Goal: Task Accomplishment & Management: Complete application form

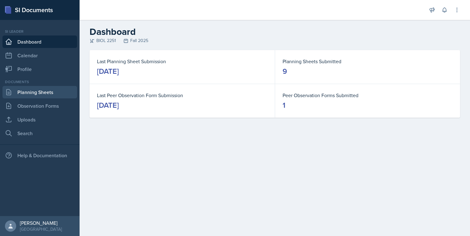
click at [31, 96] on link "Planning Sheets" at bounding box center [39, 92] width 75 height 12
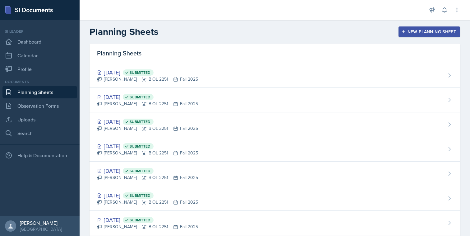
click at [404, 30] on icon "button" at bounding box center [404, 32] width 4 height 4
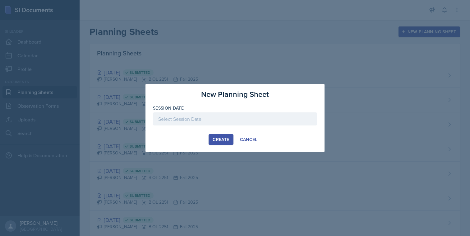
click at [254, 117] on div at bounding box center [235, 118] width 164 height 13
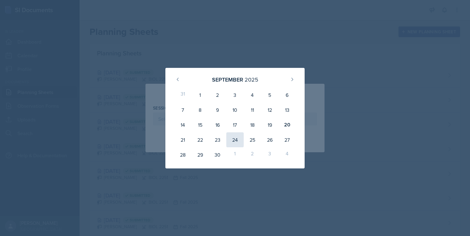
click at [231, 144] on div "24" at bounding box center [234, 139] width 17 height 15
type input "[DATE]"
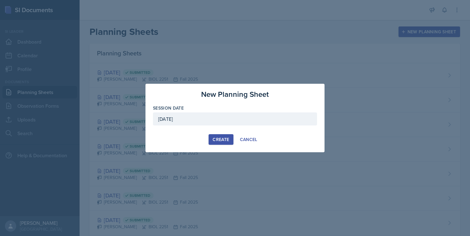
click at [216, 138] on div "Create" at bounding box center [221, 139] width 16 height 5
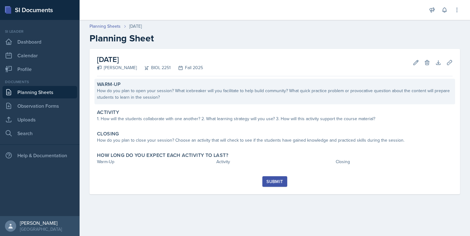
click at [193, 87] on div "Warm-Up How do you plan to open your session? What icebreaker will you facilita…" at bounding box center [275, 92] width 361 height 26
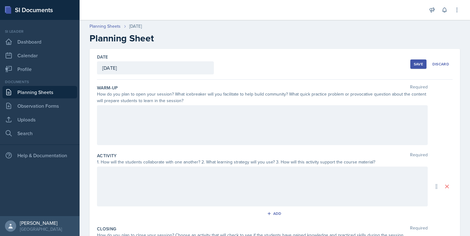
click at [217, 114] on div at bounding box center [262, 125] width 331 height 40
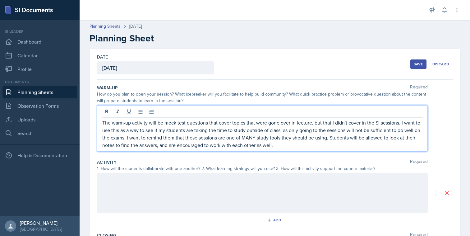
click at [267, 196] on div at bounding box center [262, 193] width 331 height 40
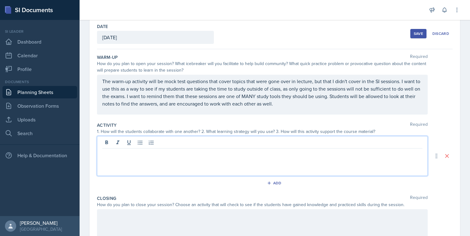
scroll to position [40, 0]
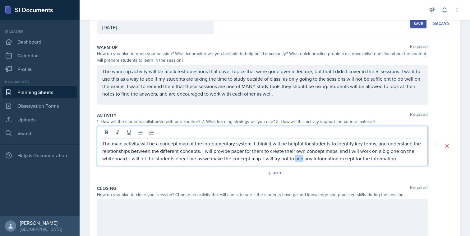
drag, startPoint x: 302, startPoint y: 160, endPoint x: 296, endPoint y: 159, distance: 6.5
click at [296, 159] on p "The main activity will be a concept map of the integumentary system. I think it…" at bounding box center [262, 151] width 320 height 22
drag, startPoint x: 314, startPoint y: 159, endPoint x: 401, endPoint y: 159, distance: 86.8
click at [401, 159] on p "The main activity will be a concept map of the integumentary system. I think it…" at bounding box center [262, 151] width 320 height 22
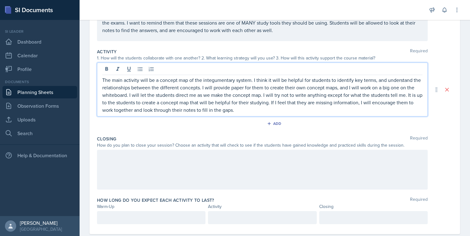
scroll to position [107, 0]
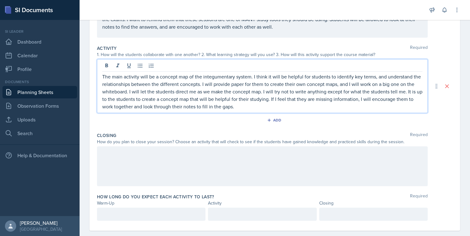
click at [231, 100] on p "The main activity will be a concept map of the integumentary system. I think it…" at bounding box center [262, 91] width 320 height 37
click at [282, 103] on p "The main activity will be a concept map of the integumentary system. I think it…" at bounding box center [262, 91] width 320 height 37
click at [300, 126] on div "Add" at bounding box center [275, 121] width 356 height 12
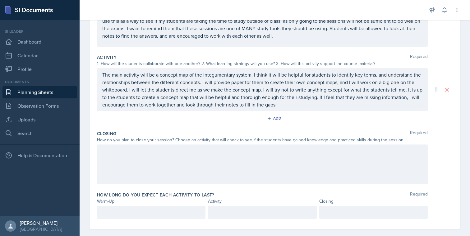
scroll to position [106, 0]
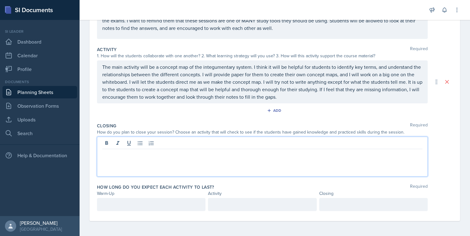
click at [291, 145] on div at bounding box center [262, 157] width 331 height 40
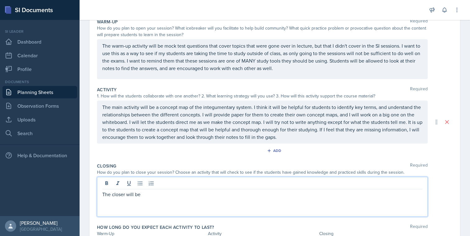
scroll to position [69, 0]
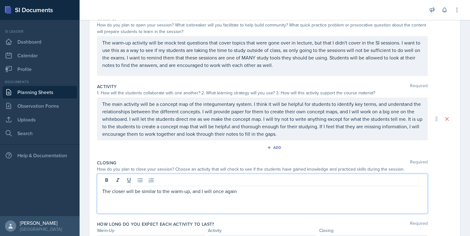
click at [190, 192] on p "The closer will be similar to the warm-up, and I will once again" at bounding box center [262, 190] width 320 height 7
click at [232, 191] on p "The closer will be similar to the warm-up, and I will once again" at bounding box center [262, 190] width 320 height 7
click at [242, 193] on p "The closer will be similar to the warm-up, and I will once again" at bounding box center [262, 190] width 320 height 7
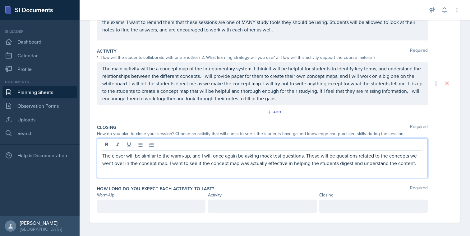
scroll to position [106, 0]
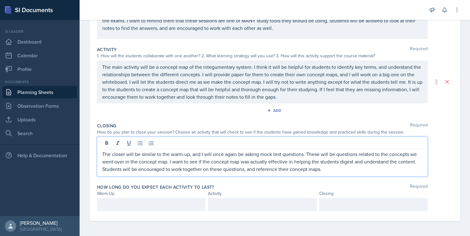
click at [310, 100] on div "The main activity will be a concept map of the integumentary system. I think it…" at bounding box center [262, 81] width 331 height 43
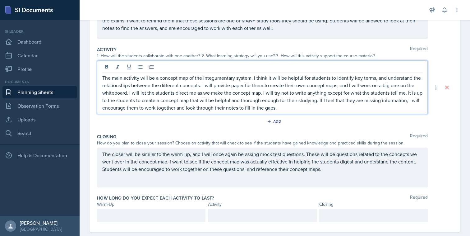
scroll to position [117, 0]
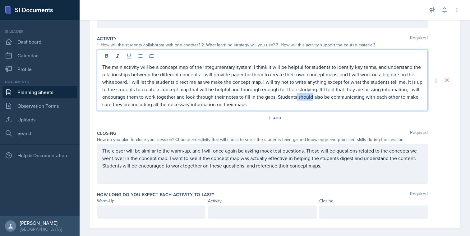
drag, startPoint x: 314, startPoint y: 97, endPoint x: 298, endPoint y: 98, distance: 15.9
click at [298, 98] on p "The main activity will be a concept map of the integumentary system. I think it…" at bounding box center [262, 85] width 320 height 45
click at [324, 95] on p "The main activity will be a concept map of the integumentary system. I think it…" at bounding box center [262, 85] width 320 height 45
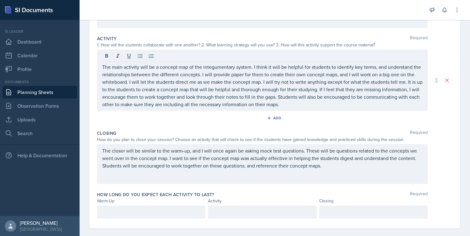
click at [384, 114] on div "Add" at bounding box center [275, 119] width 356 height 12
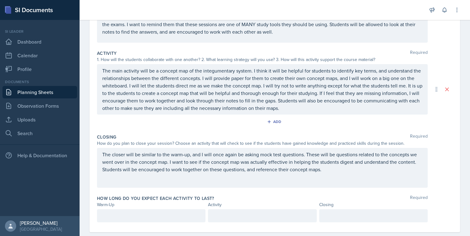
scroll to position [114, 0]
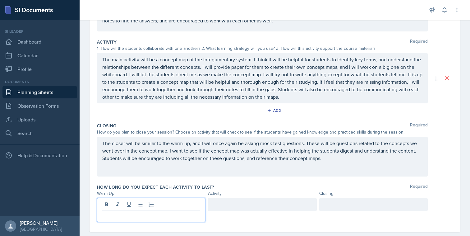
click at [193, 212] on p at bounding box center [151, 215] width 98 height 7
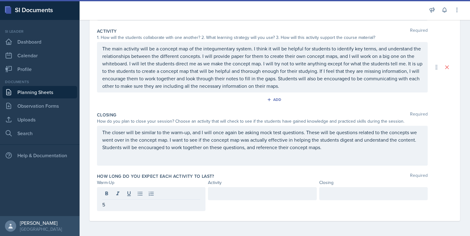
click at [253, 198] on div at bounding box center [262, 193] width 109 height 13
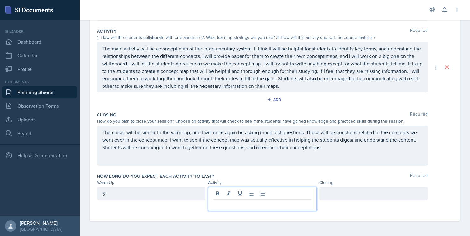
click at [338, 187] on div at bounding box center [374, 193] width 109 height 13
click at [256, 192] on div at bounding box center [262, 199] width 109 height 24
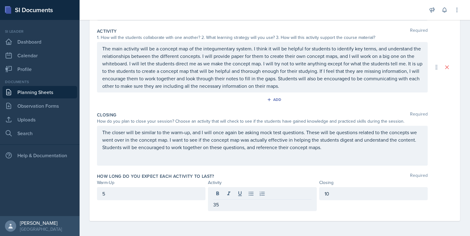
click at [344, 185] on div "Closing" at bounding box center [374, 182] width 109 height 7
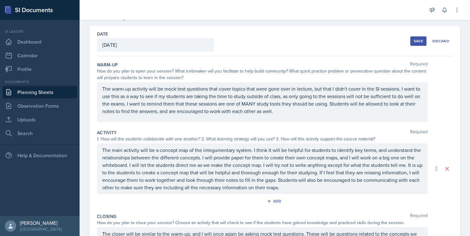
scroll to position [0, 0]
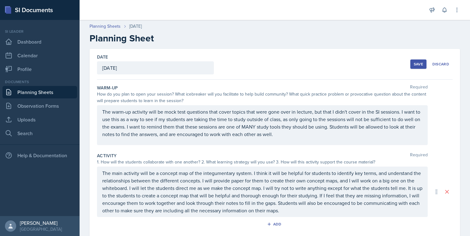
click at [416, 68] on button "Save" at bounding box center [419, 63] width 16 height 9
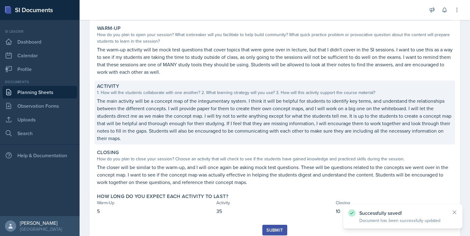
scroll to position [70, 0]
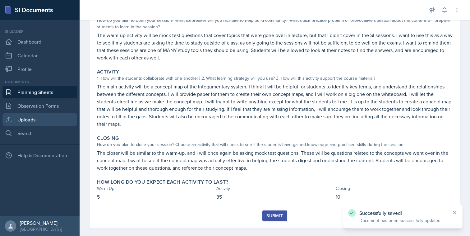
click at [45, 119] on link "Uploads" at bounding box center [39, 119] width 75 height 12
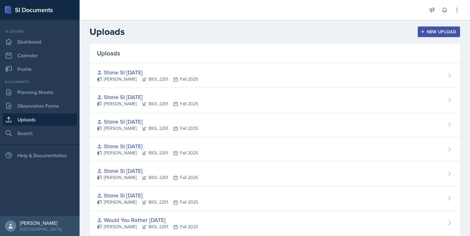
click at [441, 33] on div "New Upload" at bounding box center [439, 31] width 35 height 5
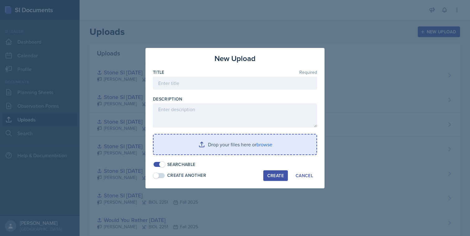
click at [255, 139] on input "file" at bounding box center [235, 144] width 163 height 20
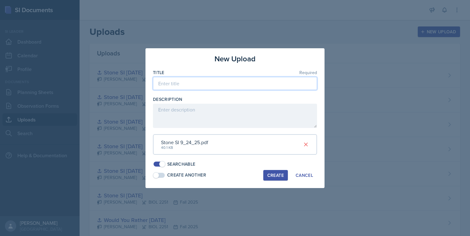
click at [250, 85] on input at bounding box center [235, 83] width 164 height 13
type input "Stone SI [DATE]"
click at [268, 179] on button "Create" at bounding box center [276, 175] width 25 height 11
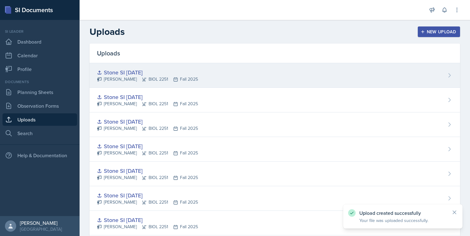
click at [384, 70] on div "Stone SI [DATE] [PERSON_NAME] BIOL 2251 Fall 2025" at bounding box center [275, 75] width 371 height 25
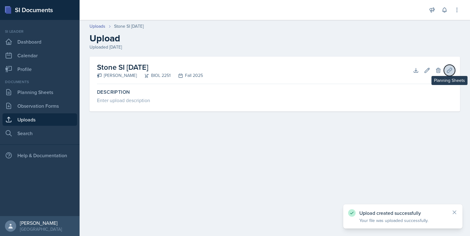
click at [454, 70] on button "Planning Sheets" at bounding box center [449, 70] width 11 height 11
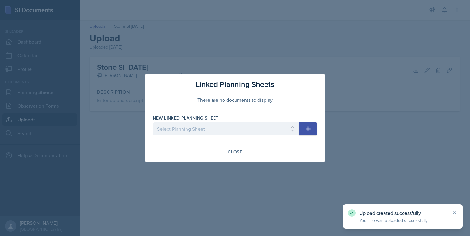
click at [292, 120] on div "New Linked Planning Sheet" at bounding box center [226, 118] width 146 height 6
click at [288, 128] on select "Select Planning Sheet [DATE] [DATE] [DATE] [DATE] [DATE] [DATE] [DATE] [DATE] […" at bounding box center [226, 128] width 146 height 13
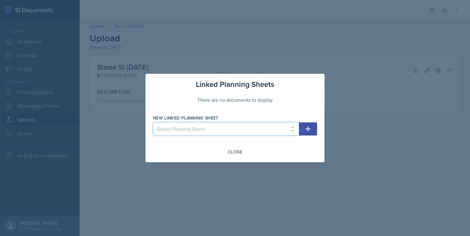
select select "54173a07-3e9a-4b2a-bd52-eec815aefe81"
click at [153, 122] on select "Select Planning Sheet [DATE] [DATE] [DATE] [DATE] [DATE] [DATE] [DATE] [DATE] […" at bounding box center [226, 128] width 146 height 13
click at [304, 130] on button "button" at bounding box center [308, 128] width 18 height 13
select select
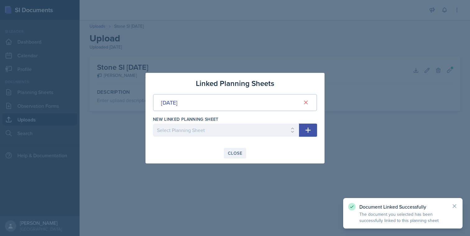
click at [233, 153] on div "Close" at bounding box center [235, 153] width 14 height 5
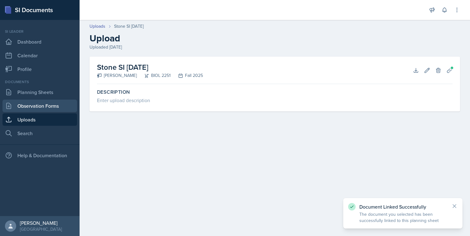
click at [62, 108] on link "Observation Forms" at bounding box center [39, 106] width 75 height 12
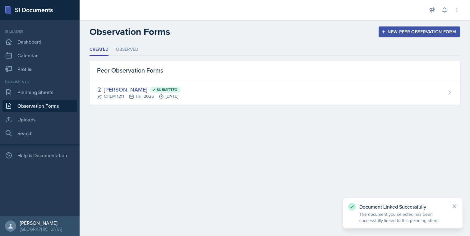
click at [62, 98] on div "Documents Planning Sheets Observation Forms Uploads Search" at bounding box center [39, 109] width 75 height 60
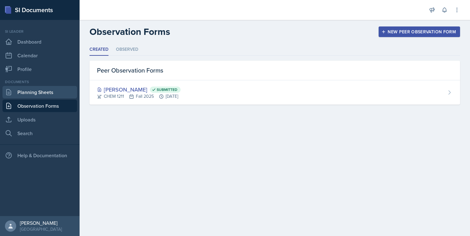
click at [55, 95] on link "Planning Sheets" at bounding box center [39, 92] width 75 height 12
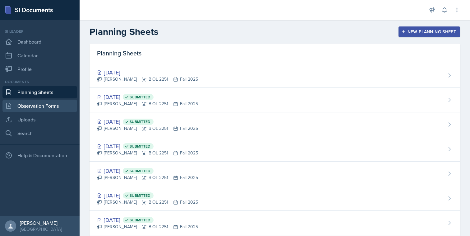
click at [65, 101] on link "Observation Forms" at bounding box center [39, 106] width 75 height 12
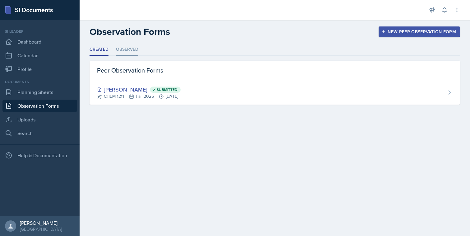
click at [131, 51] on li "Observed" at bounding box center [127, 50] width 22 height 12
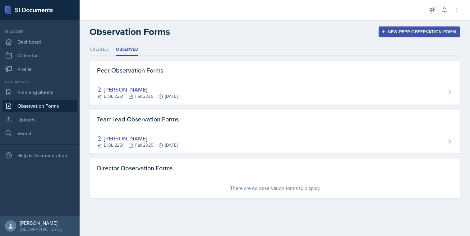
click at [63, 100] on link "Observation Forms" at bounding box center [39, 106] width 75 height 12
click at [62, 93] on link "Planning Sheets" at bounding box center [39, 92] width 75 height 12
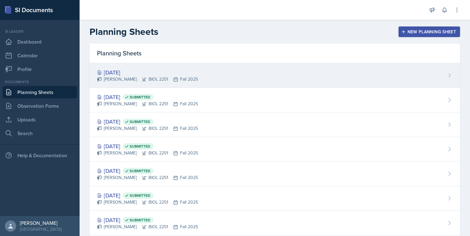
click at [159, 79] on div "[PERSON_NAME] BIOL 2251 Fall 2025" at bounding box center [147, 79] width 101 height 7
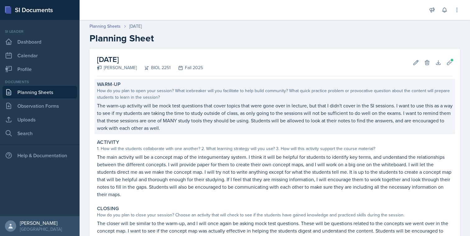
scroll to position [70, 0]
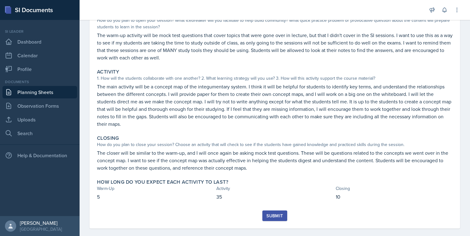
click at [275, 213] on div "Submit" at bounding box center [275, 215] width 16 height 5
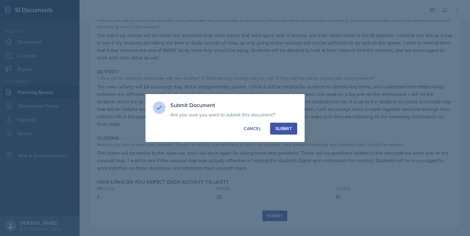
click at [280, 128] on div "Submit" at bounding box center [284, 128] width 16 height 6
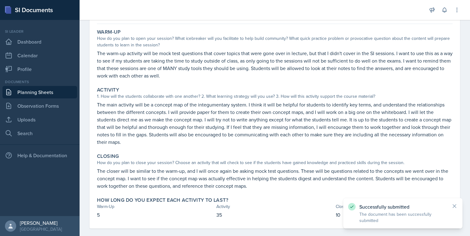
scroll to position [0, 0]
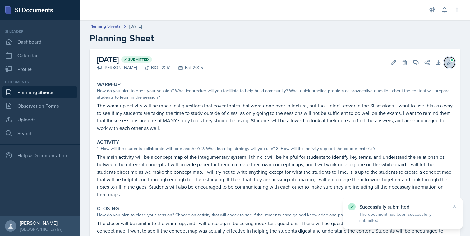
click at [449, 66] on button "Uploads" at bounding box center [449, 62] width 11 height 11
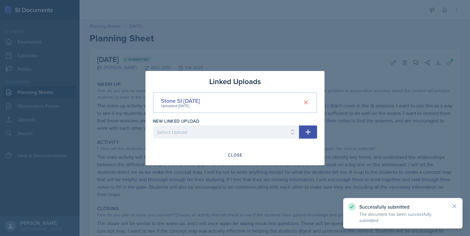
click at [350, 118] on div at bounding box center [235, 118] width 470 height 236
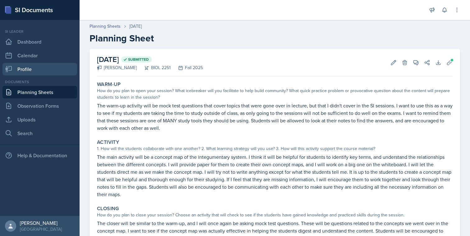
click at [48, 68] on link "Profile" at bounding box center [39, 69] width 75 height 12
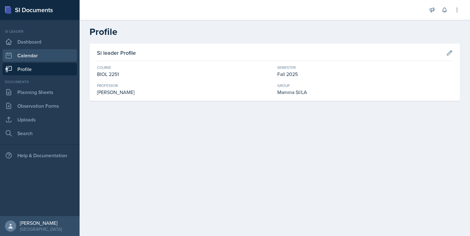
click at [49, 54] on link "Calendar" at bounding box center [39, 55] width 75 height 12
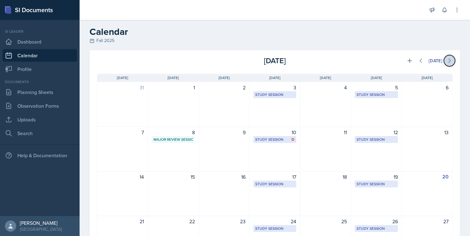
click at [451, 65] on button at bounding box center [449, 60] width 11 height 11
click at [418, 59] on icon at bounding box center [421, 61] width 6 height 6
click at [47, 75] on nav "Si leader Dashboard Calendar Profile Documents Planning Sheets Observation Form…" at bounding box center [40, 118] width 80 height 196
click at [47, 95] on link "Planning Sheets" at bounding box center [39, 92] width 75 height 12
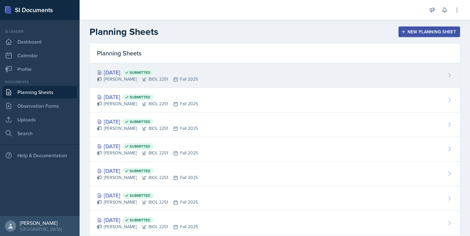
click at [140, 77] on div "[PERSON_NAME] BIOL 2251 Fall 2025" at bounding box center [147, 79] width 101 height 7
